Goal: Task Accomplishment & Management: Use online tool/utility

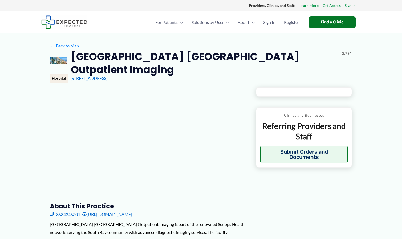
type input "**********"
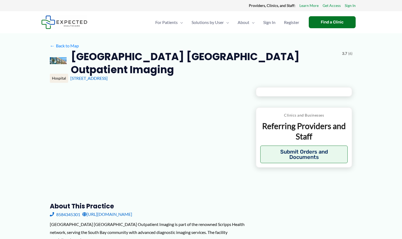
type input "**********"
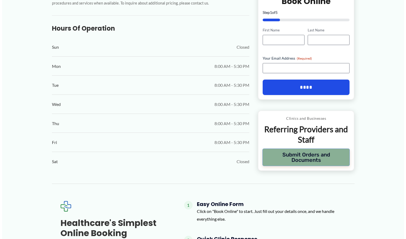
scroll to position [278, 0]
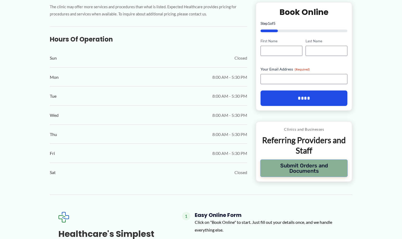
click at [325, 160] on button "Submit Orders and Documents" at bounding box center [304, 169] width 88 height 18
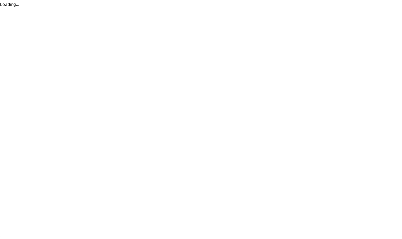
scroll to position [0, 0]
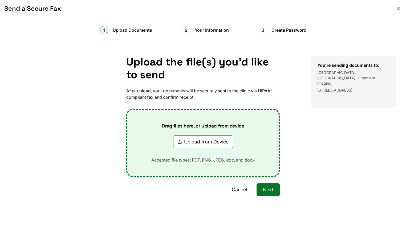
drag, startPoint x: 332, startPoint y: 70, endPoint x: 360, endPoint y: 88, distance: 33.3
click at [360, 88] on div "You're sending documents to: [GEOGRAPHIC_DATA] [GEOGRAPHIC_DATA] Outpatient Ima…" at bounding box center [353, 82] width 85 height 52
click at [360, 88] on p "[STREET_ADDRESS]" at bounding box center [353, 90] width 72 height 5
click at [350, 88] on p "[STREET_ADDRESS]" at bounding box center [353, 90] width 72 height 5
click at [240, 186] on button "Cancel" at bounding box center [239, 190] width 28 height 13
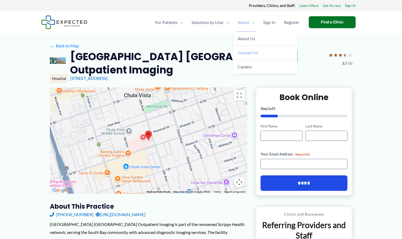
click at [252, 56] on link "Contact Us" at bounding box center [265, 53] width 64 height 14
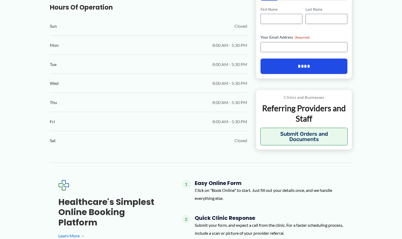
scroll to position [320, 0]
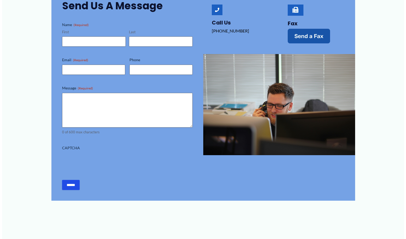
scroll to position [133, 0]
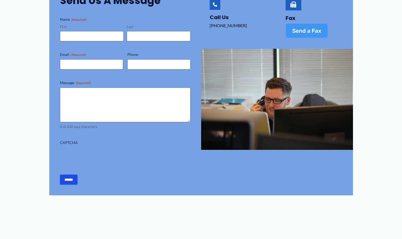
click at [311, 34] on link "Send a Fax" at bounding box center [307, 30] width 42 height 15
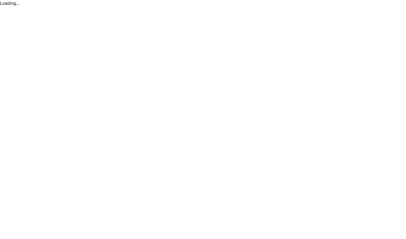
scroll to position [0, 0]
